Goal: Information Seeking & Learning: Find specific fact

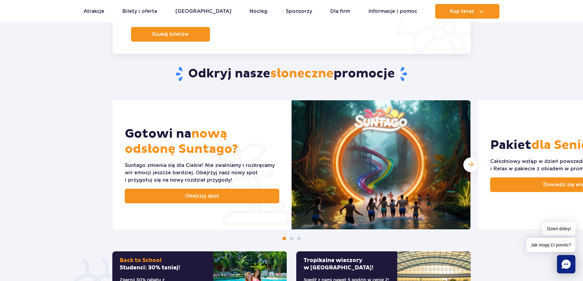
click at [494, 52] on section "Odkryj nasze słoneczne promocje Gotowi na nową odsłonę Suntago? Suntago zmienia…" at bounding box center [291, 184] width 583 height 311
drag, startPoint x: 17, startPoint y: 70, endPoint x: 21, endPoint y: 89, distance: 19.2
click at [17, 71] on section "Odkryj nasze słoneczne promocje Gotowi na nową odsłonę Suntago? Suntago zmienia…" at bounding box center [291, 184] width 583 height 311
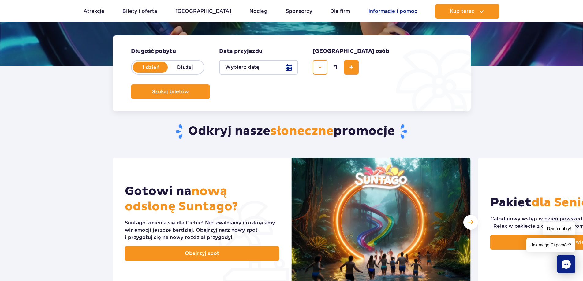
scroll to position [92, 0]
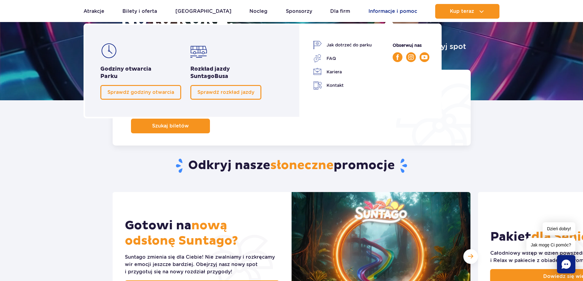
click at [379, 12] on link "Informacje i pomoc" at bounding box center [392, 11] width 49 height 15
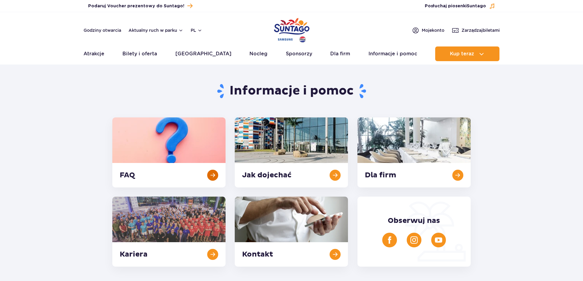
click at [139, 157] on link at bounding box center [168, 153] width 113 height 70
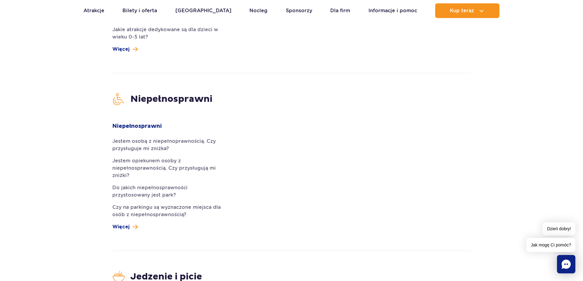
scroll to position [1132, 0]
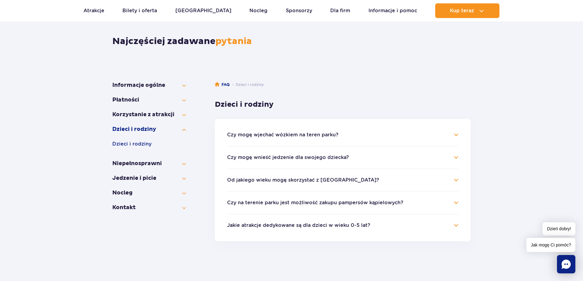
scroll to position [61, 0]
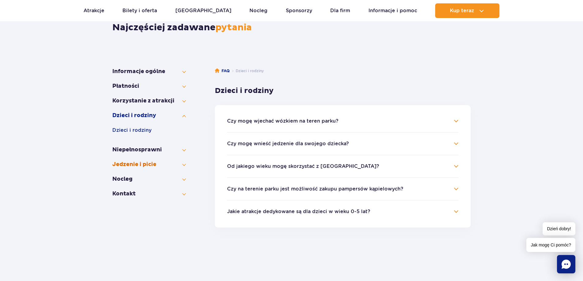
click at [147, 164] on button "Jedzenie i picie" at bounding box center [148, 164] width 73 height 7
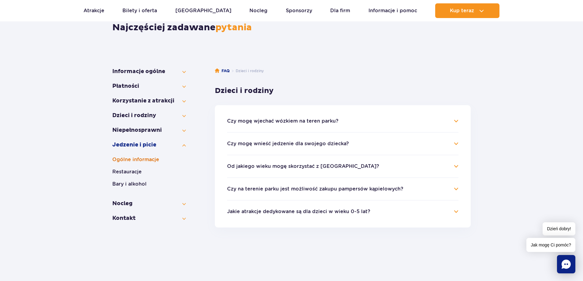
click at [140, 158] on button "Ogólne informacje" at bounding box center [148, 159] width 73 height 7
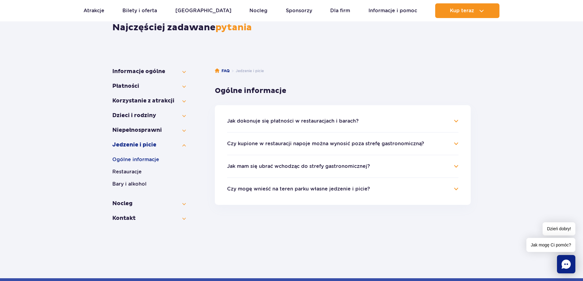
click at [302, 188] on button "Czy mogę wnieść na teren parku własne jedzenie i picie?" at bounding box center [298, 189] width 143 height 6
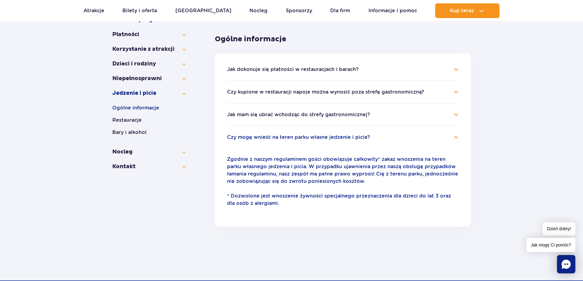
scroll to position [122, 0]
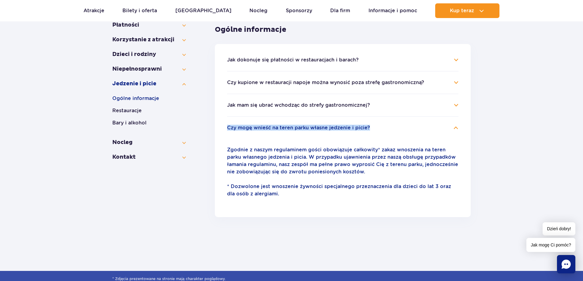
click at [516, 117] on div "FAQ Jedzenie i picie Ogólne informacje Najczęściej zadawane pytania Informacje …" at bounding box center [291, 108] width 583 height 325
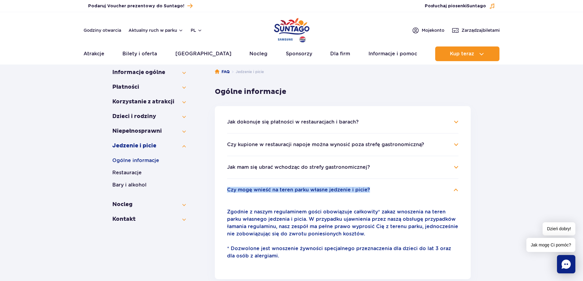
scroll to position [0, 0]
